Goal: Task Accomplishment & Management: Manage account settings

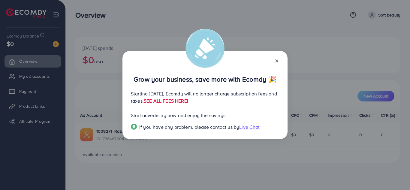
click at [279, 59] on icon at bounding box center [276, 61] width 5 height 5
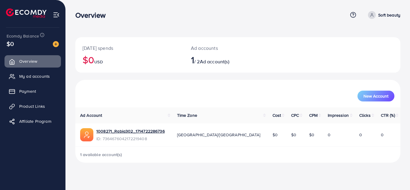
click at [204, 136] on span "[GEOGRAPHIC_DATA]/[GEOGRAPHIC_DATA]" at bounding box center [218, 135] width 83 height 6
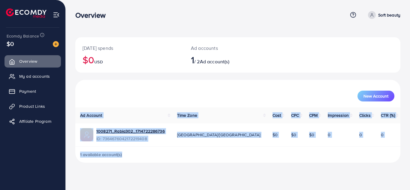
drag, startPoint x: 410, startPoint y: 81, endPoint x: 399, endPoint y: 149, distance: 69.0
click at [399, 149] on div "[DATE] spends $0 USD Ad accounts 1 / 2 Ad account(s) New Account Ad Account Tim…" at bounding box center [238, 86] width 344 height 172
click at [27, 95] on link "Payment" at bounding box center [33, 91] width 56 height 12
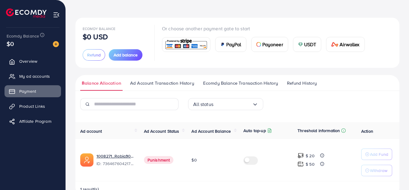
scroll to position [36, 0]
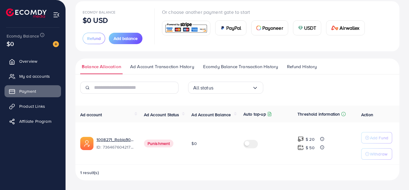
click at [301, 147] on img at bounding box center [300, 147] width 6 height 6
click at [298, 139] on img at bounding box center [300, 139] width 6 height 6
click at [322, 148] on icon at bounding box center [322, 147] width 4 height 4
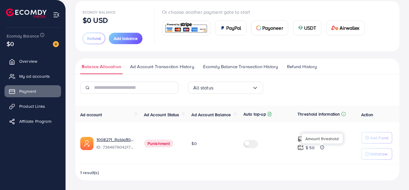
click at [322, 148] on icon at bounding box center [322, 147] width 4 height 4
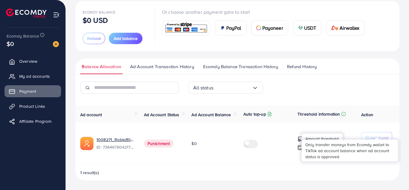
click at [379, 141] on div "Only transfer moneys from Ecomdy wallet to TikTok ad account balance when ad ac…" at bounding box center [349, 151] width 96 height 22
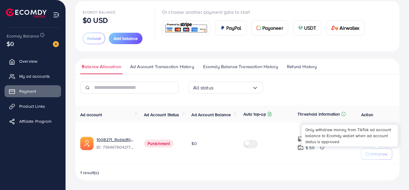
click at [381, 150] on p "Withdraw" at bounding box center [378, 153] width 17 height 7
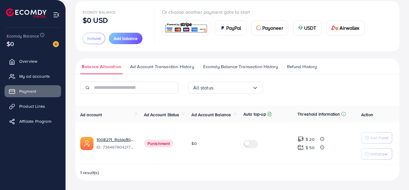
click at [161, 144] on span "Punishment" at bounding box center [159, 144] width 30 height 8
drag, startPoint x: 143, startPoint y: 113, endPoint x: 180, endPoint y: 115, distance: 36.7
click at [180, 115] on th "Ad Account Status" at bounding box center [163, 114] width 48 height 17
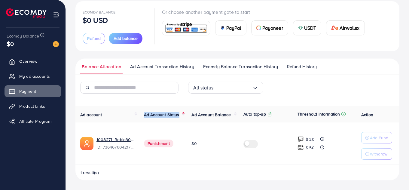
copy span "Ad Account Status"
drag, startPoint x: 149, startPoint y: 142, endPoint x: 170, endPoint y: 143, distance: 20.7
click at [170, 143] on span "Punishment" at bounding box center [159, 144] width 30 height 8
drag, startPoint x: 174, startPoint y: 144, endPoint x: 146, endPoint y: 145, distance: 27.6
click at [146, 145] on td "Punishment" at bounding box center [163, 144] width 48 height 42
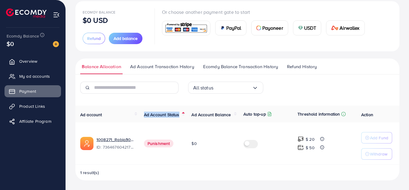
copy span "Punishment"
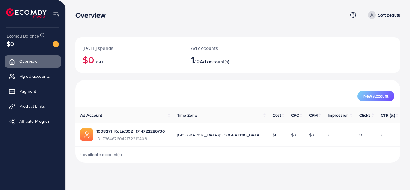
click at [214, 63] on span "Ad account(s)" at bounding box center [214, 61] width 29 height 7
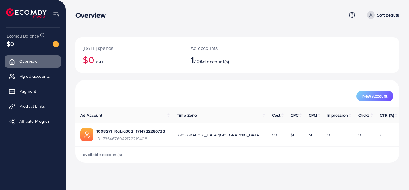
click at [200, 61] on h2 "1 / 2 Ad account(s)" at bounding box center [223, 59] width 67 height 11
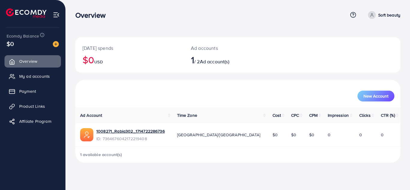
click at [200, 61] on h2 "1 / 2 Ad account(s)" at bounding box center [224, 59] width 67 height 11
click at [372, 94] on span "New Account" at bounding box center [376, 96] width 25 height 4
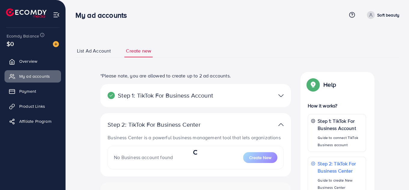
select select
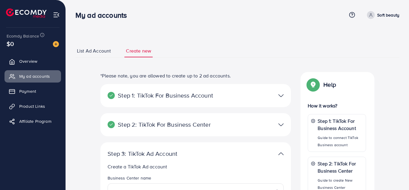
click at [198, 100] on div "Step 1: TikTok For Business Account Connect to TikTok for Business to access al…" at bounding box center [195, 95] width 190 height 23
